Goal: Task Accomplishment & Management: Use online tool/utility

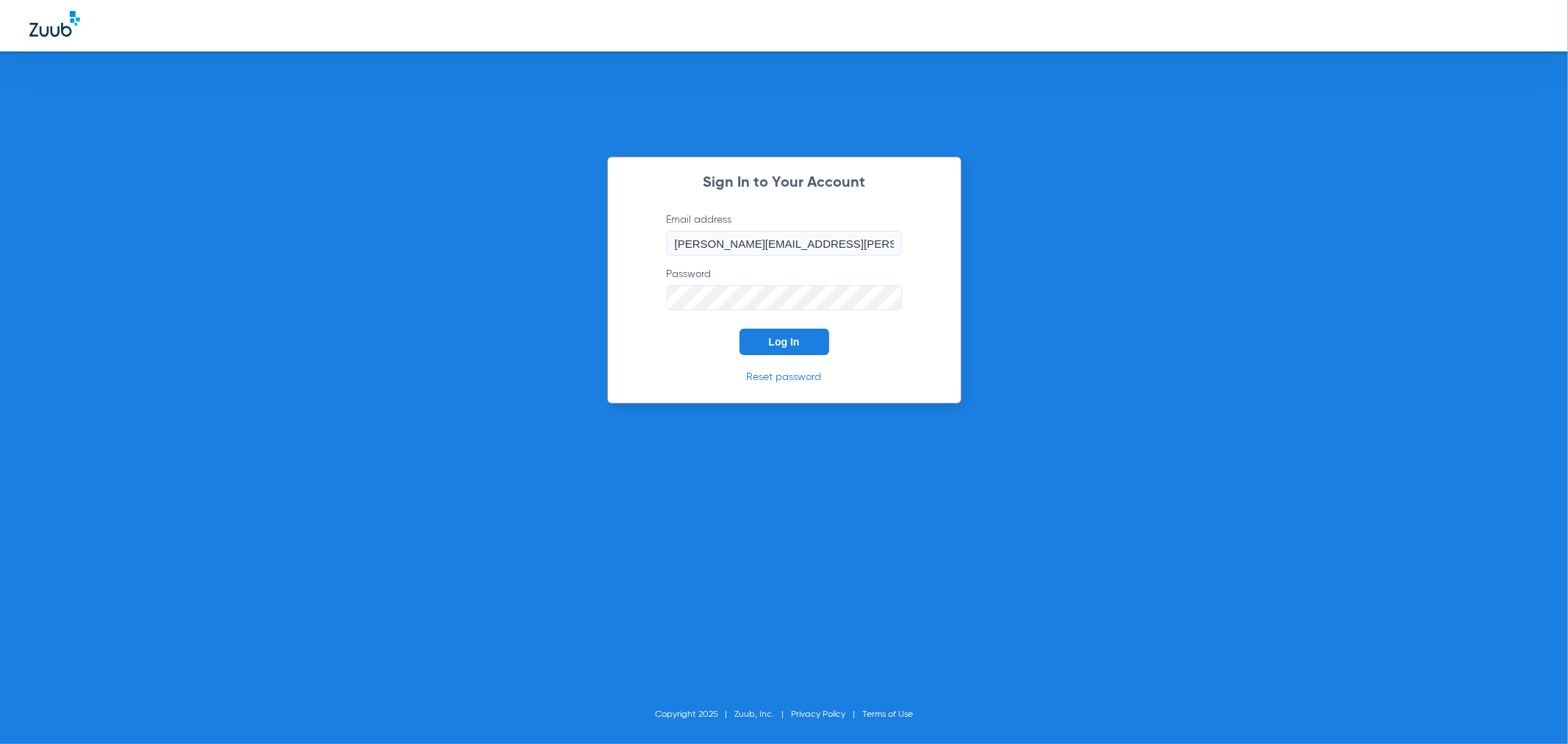
click at [792, 341] on span "Log In" at bounding box center [785, 341] width 31 height 12
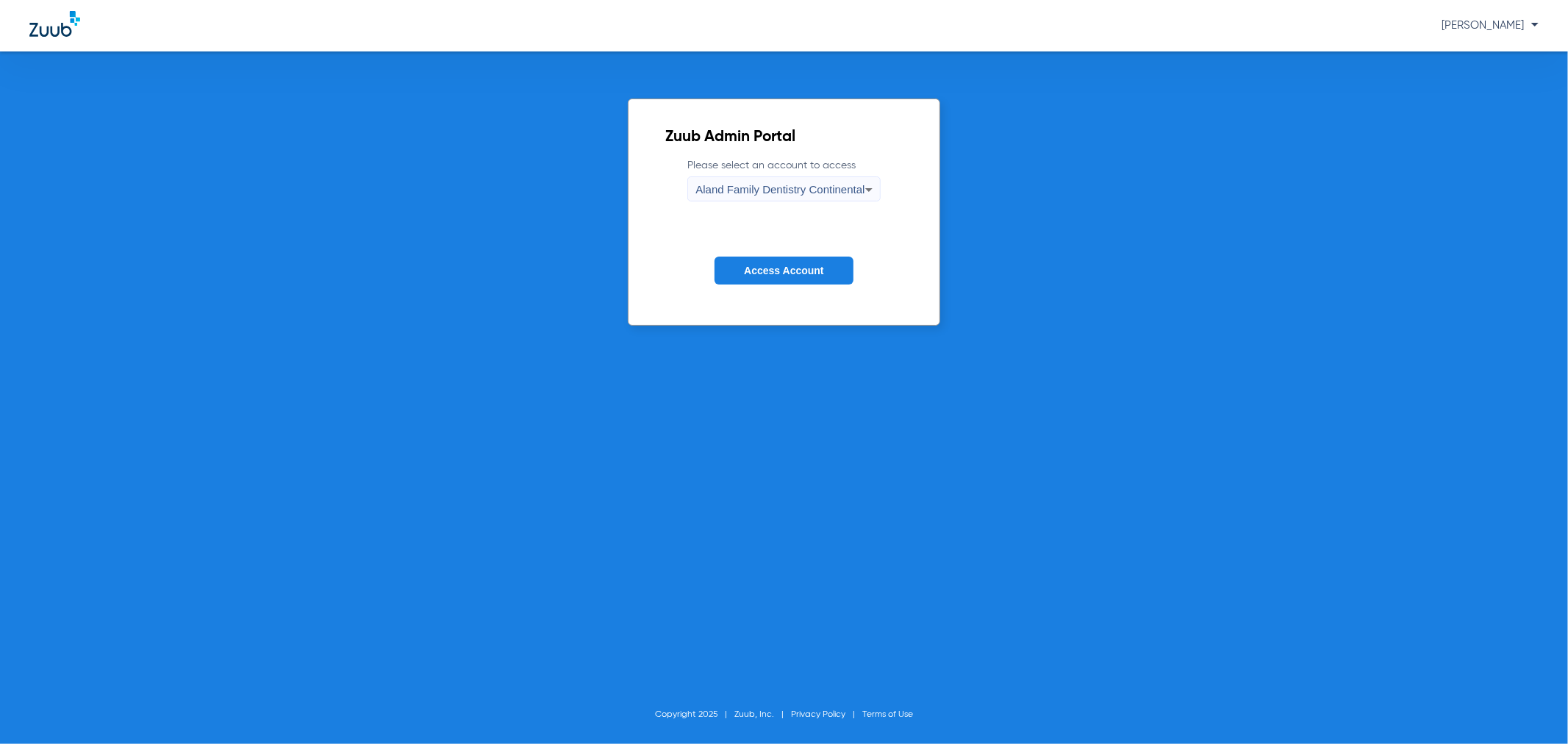
click at [717, 191] on span "Aland Family Dentistry Continental" at bounding box center [779, 189] width 169 height 13
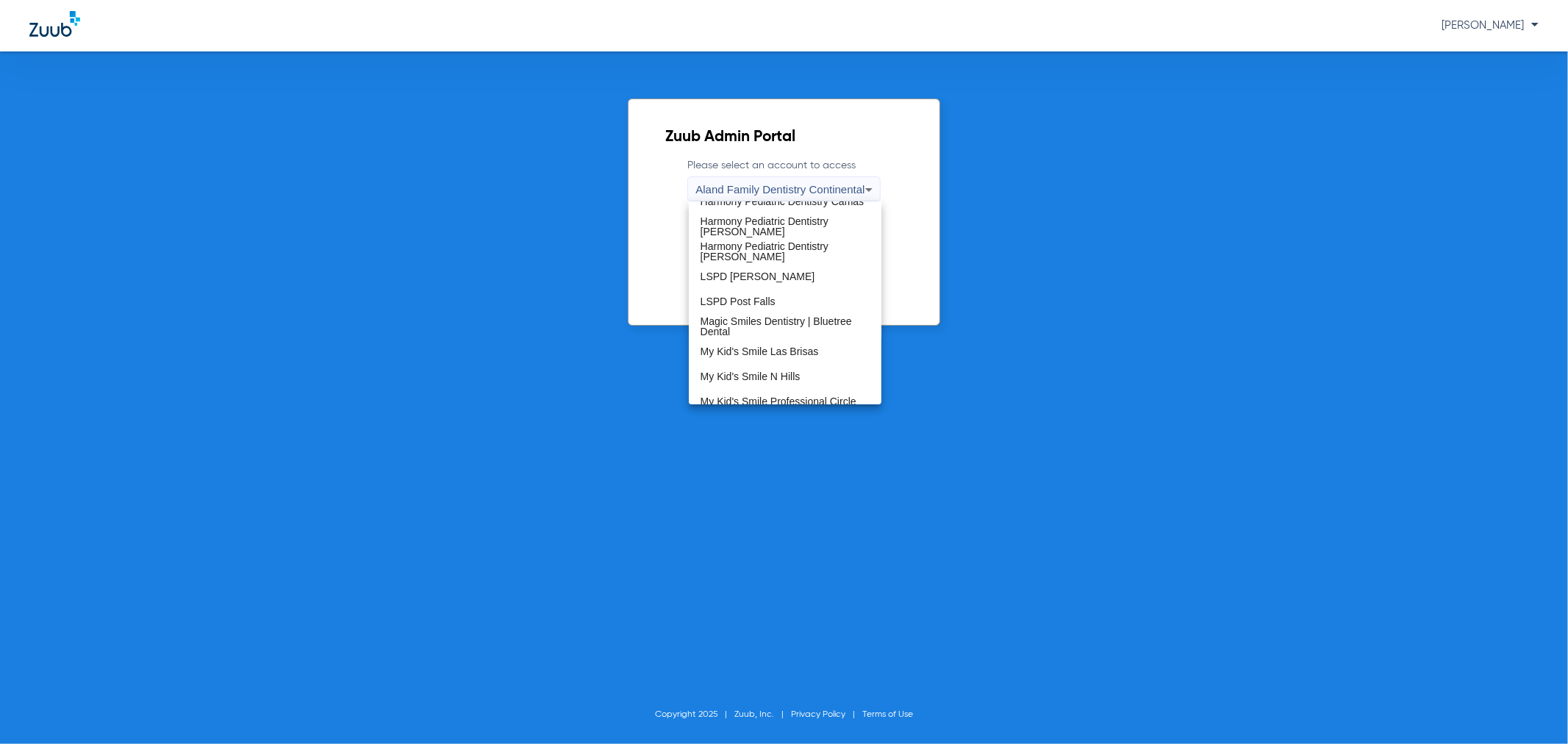
scroll to position [327, 0]
click at [803, 311] on span "My Kid's Smile Professional Circle" at bounding box center [779, 313] width 156 height 10
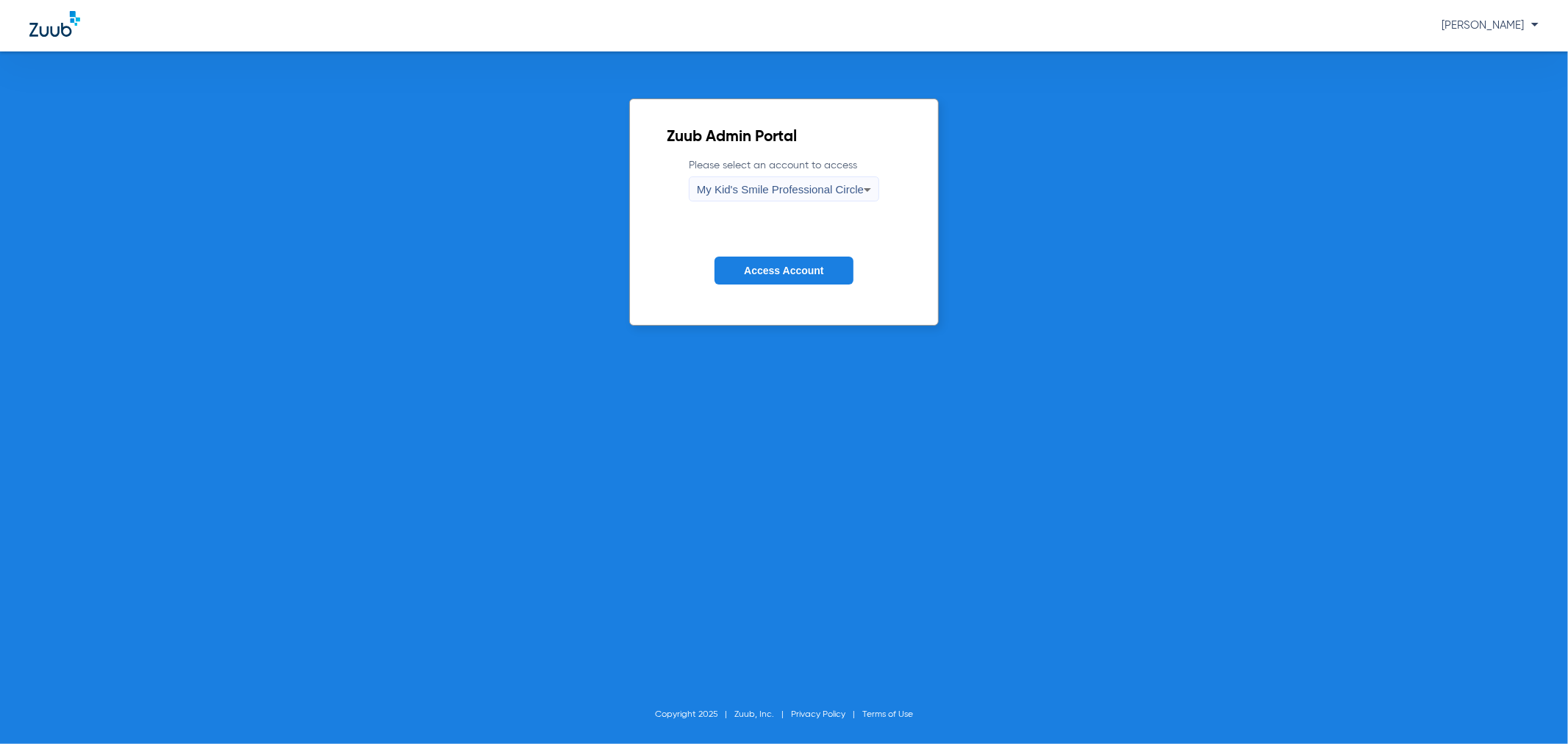
click at [779, 275] on span "Access Account" at bounding box center [783, 270] width 80 height 12
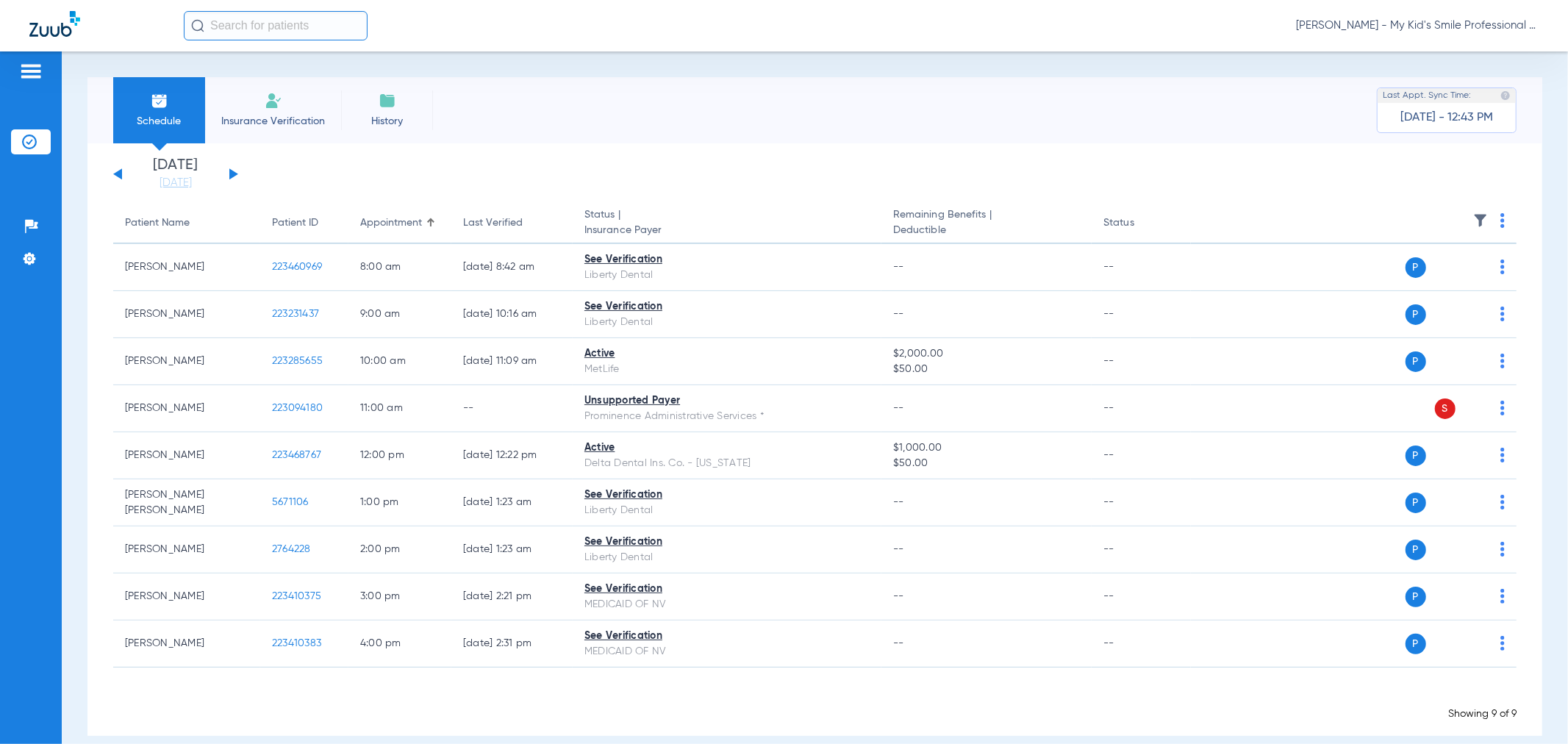
click at [184, 194] on div "[DATE] [DATE] [DATE] [DATE] [DATE] [DATE] [DATE] [DATE] [DATE] [DATE] [DATE] [D…" at bounding box center [815, 440] width 1455 height 593
click at [185, 189] on link "[DATE]" at bounding box center [176, 183] width 88 height 15
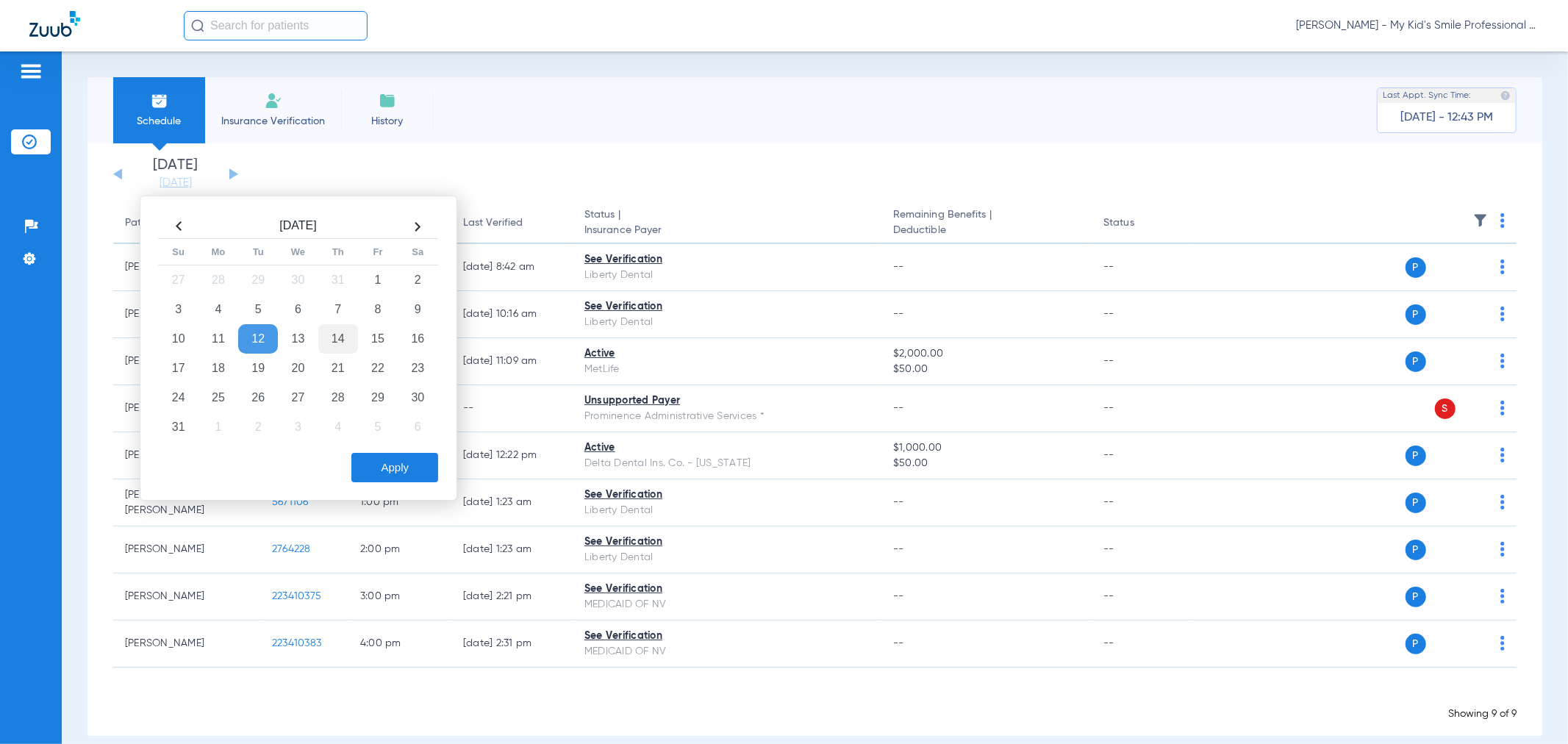
click at [347, 342] on td "14" at bounding box center [338, 339] width 39 height 29
click at [392, 450] on div "Apply" at bounding box center [296, 464] width 283 height 37
click at [392, 456] on button "Apply" at bounding box center [394, 468] width 87 height 29
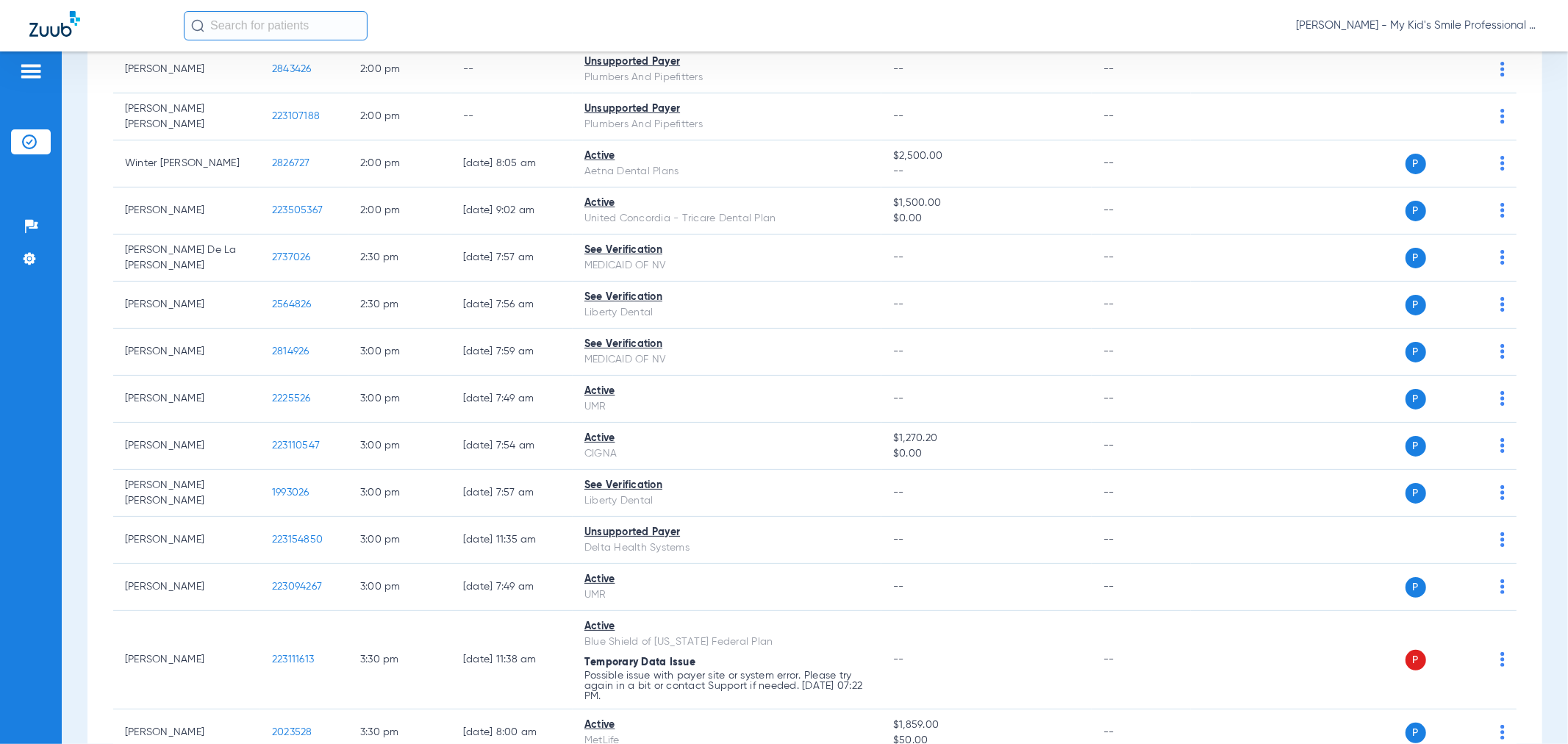
scroll to position [1879, 0]
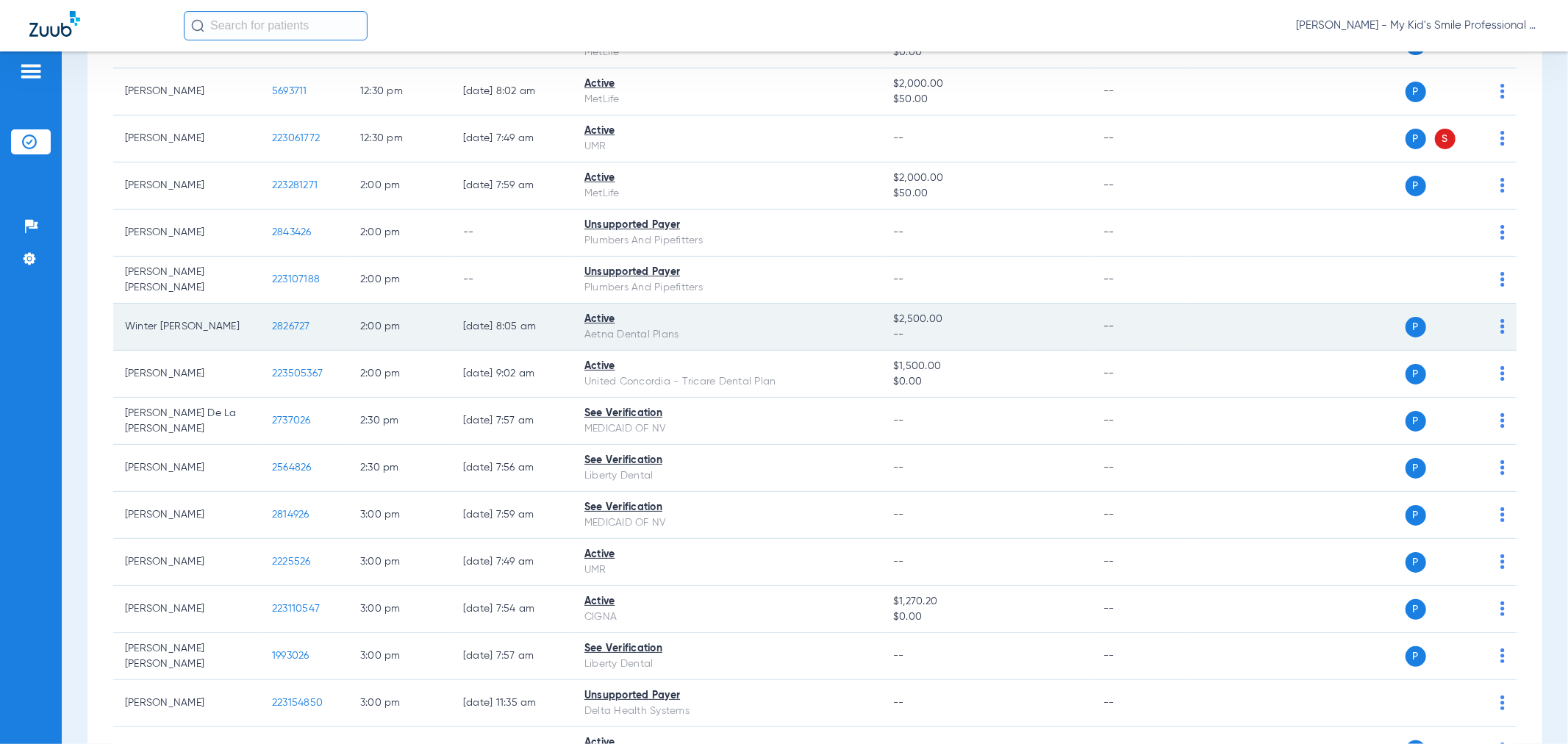
click at [1500, 334] on img at bounding box center [1502, 327] width 5 height 15
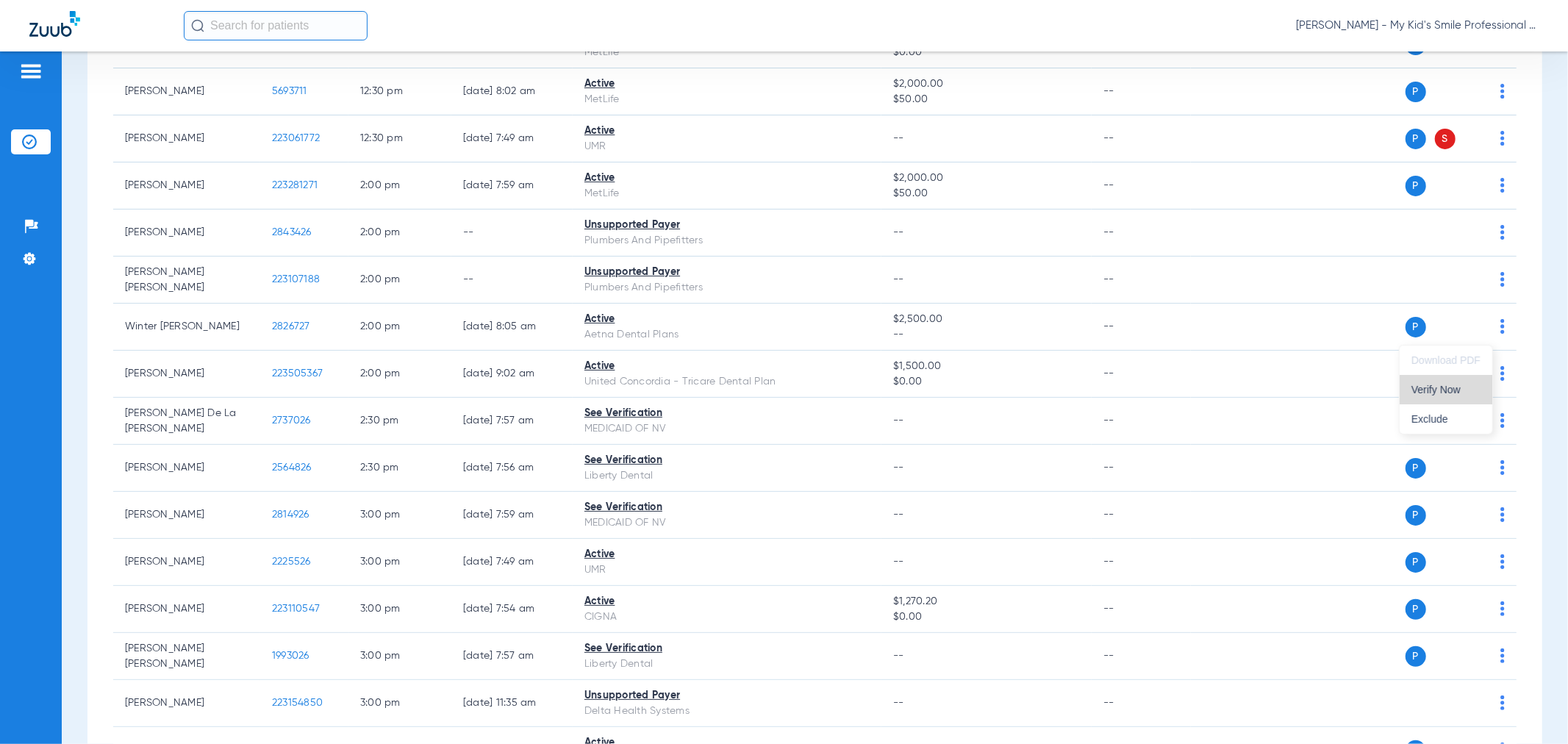
click at [1452, 398] on button "Verify Now" at bounding box center [1445, 390] width 92 height 29
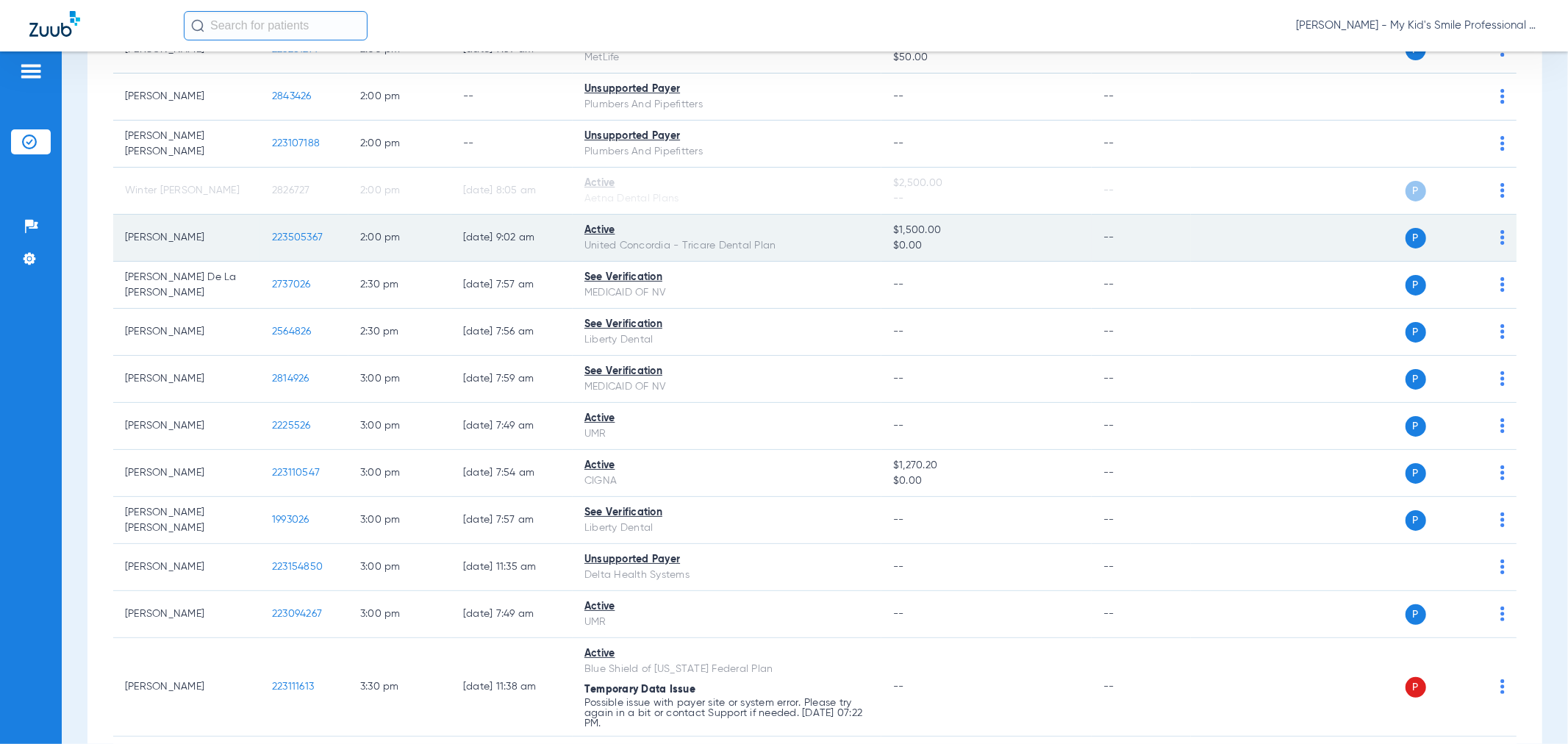
scroll to position [2043, 0]
